Goal: Transaction & Acquisition: Purchase product/service

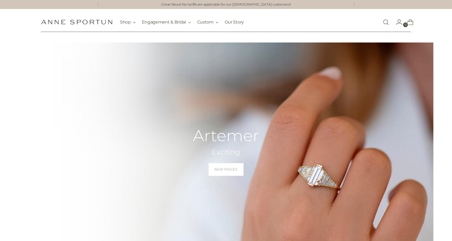
click at [388, 24] on link "Open search modal" at bounding box center [385, 22] width 11 height 11
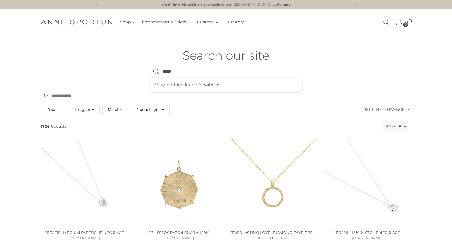
type input "*****"
click at [150, 65] on button "Search" at bounding box center [156, 71] width 13 height 13
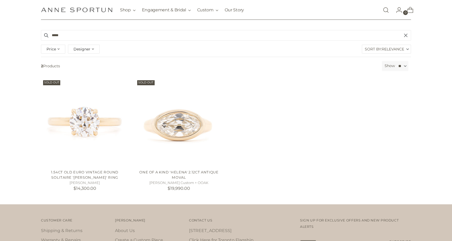
scroll to position [62, 0]
